Goal: Find specific page/section: Find specific page/section

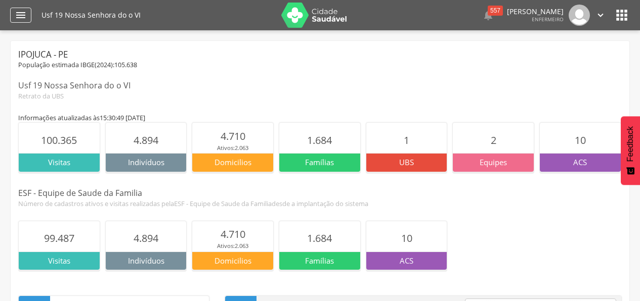
click at [23, 12] on icon "" at bounding box center [21, 15] width 12 height 12
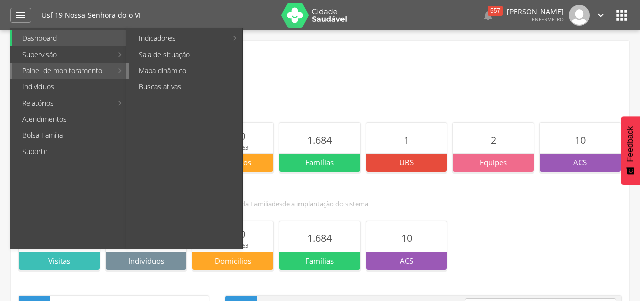
click at [161, 72] on link "Mapa dinâmico" at bounding box center [185, 71] width 114 height 16
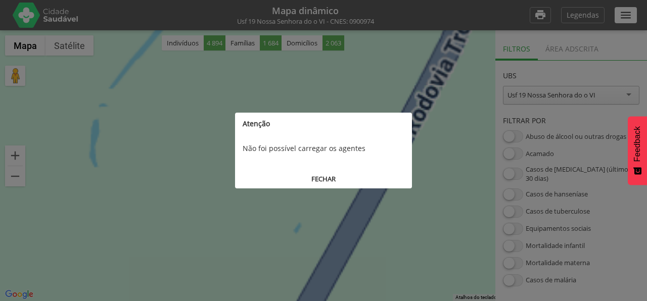
click at [327, 178] on button "FECHAR" at bounding box center [323, 179] width 177 height 19
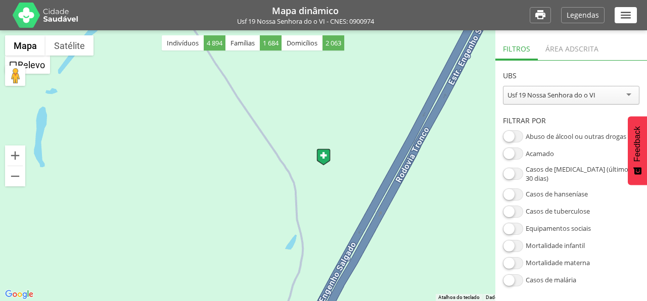
click at [65, 57] on div at bounding box center [323, 165] width 647 height 271
click at [22, 79] on button "Arraste o Pegman até o mapa para abrir o Street View" at bounding box center [15, 76] width 20 height 20
